Goal: Communication & Community: Answer question/provide support

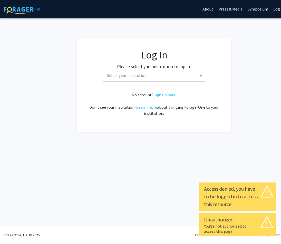
click at [200, 76] on b at bounding box center [201, 75] width 2 height 1
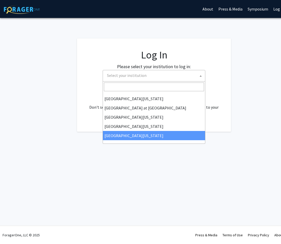
scroll to position [180, 0]
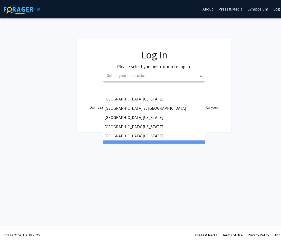
select select "21"
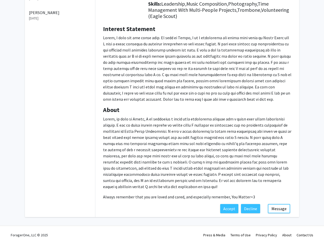
scroll to position [77, 0]
click at [281, 208] on button "Message" at bounding box center [279, 208] width 22 height 9
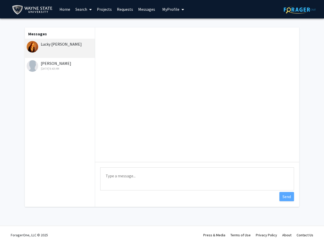
click at [214, 176] on textarea "Type a message" at bounding box center [197, 179] width 194 height 23
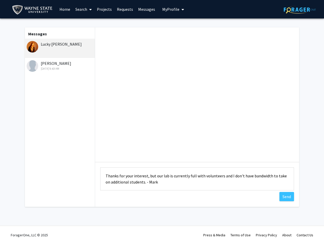
click at [106, 178] on textarea "Thanks for your interest, but our lab is currently full with volunteers and I d…" at bounding box center [197, 179] width 194 height 23
click at [157, 184] on textarea "Lucky: Thanks for your interest, but our lab is currently full with volunteers …" at bounding box center [197, 179] width 194 height 23
type textarea "Lucky: Thanks for your interest, but our lab is currently full with volunteers …"
click at [281, 196] on button "Send" at bounding box center [287, 196] width 15 height 9
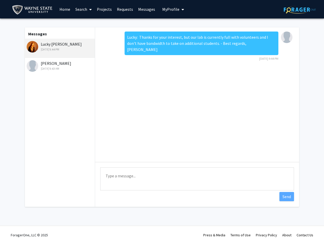
click at [182, 10] on icon "My profile dropdown to access profile and logout" at bounding box center [183, 9] width 3 height 4
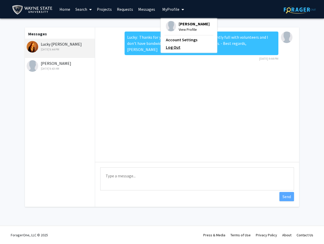
click at [173, 49] on link "Log Out" at bounding box center [189, 47] width 46 height 6
